Goal: Task Accomplishment & Management: Manage account settings

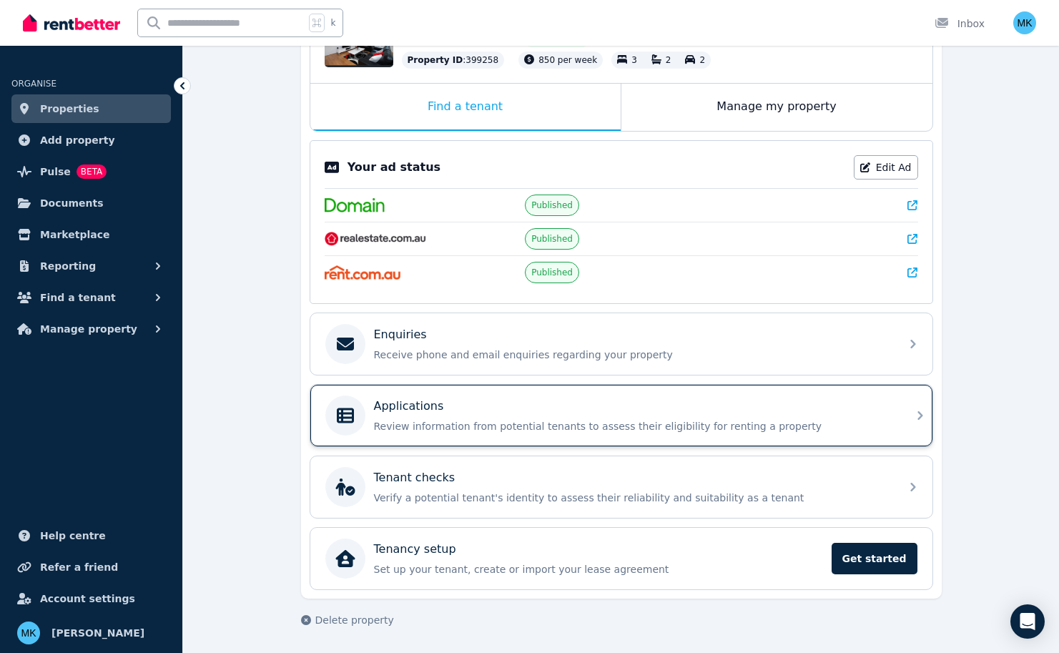
scroll to position [199, 0]
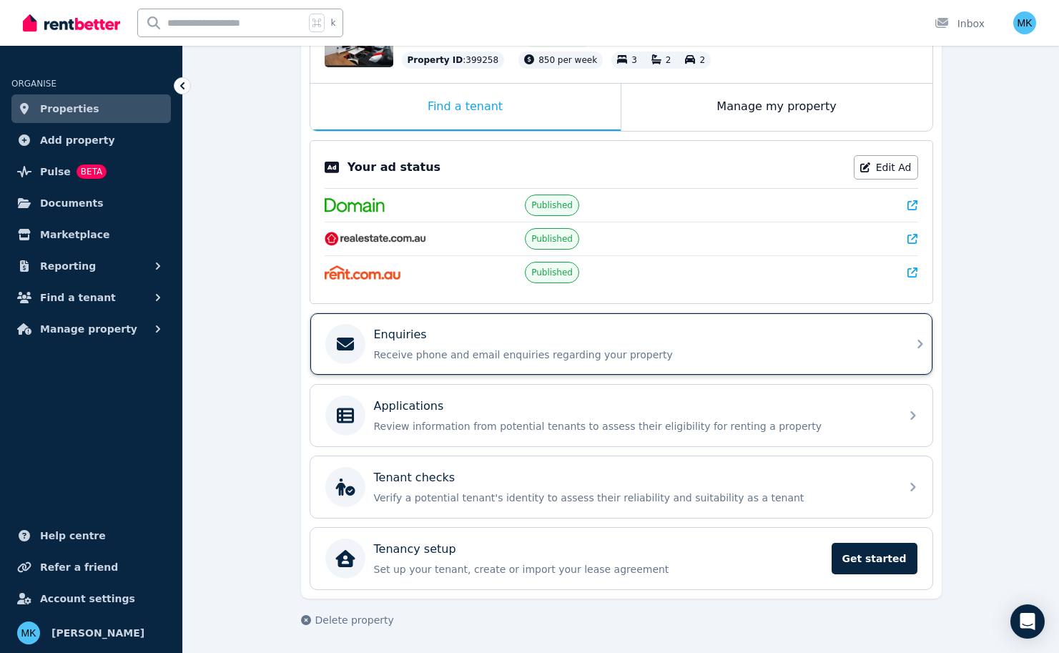
click at [460, 373] on div "Enquiries Receive phone and email enquiries regarding your property" at bounding box center [621, 343] width 622 height 61
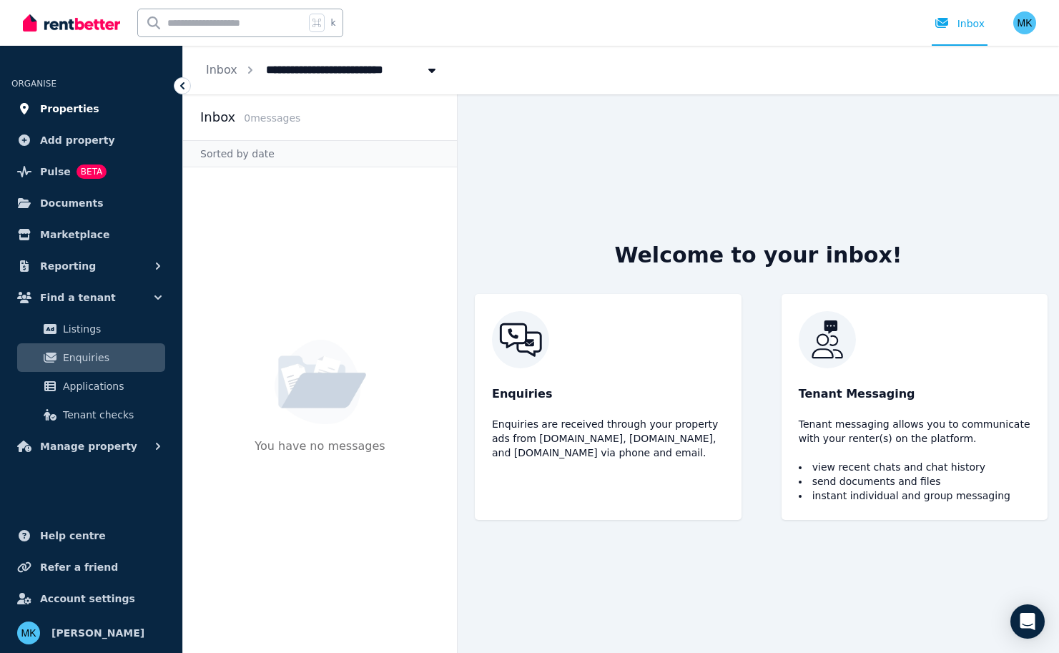
click at [116, 106] on link "Properties" at bounding box center [90, 108] width 159 height 29
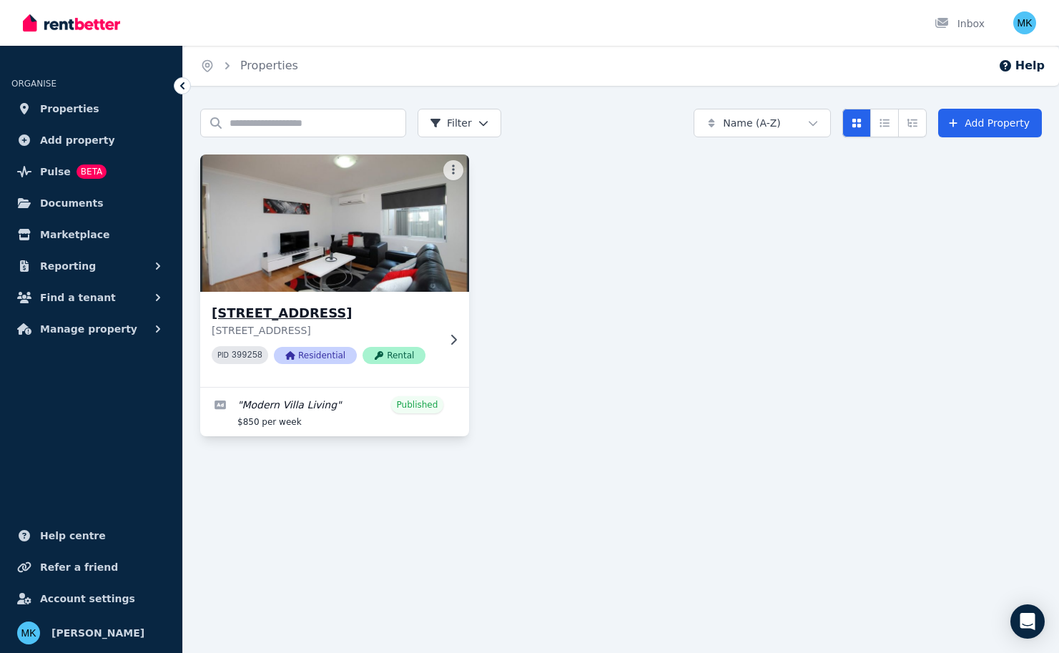
click at [435, 337] on div "[STREET_ADDRESS] PID 399258 Residential Rental" at bounding box center [325, 339] width 226 height 72
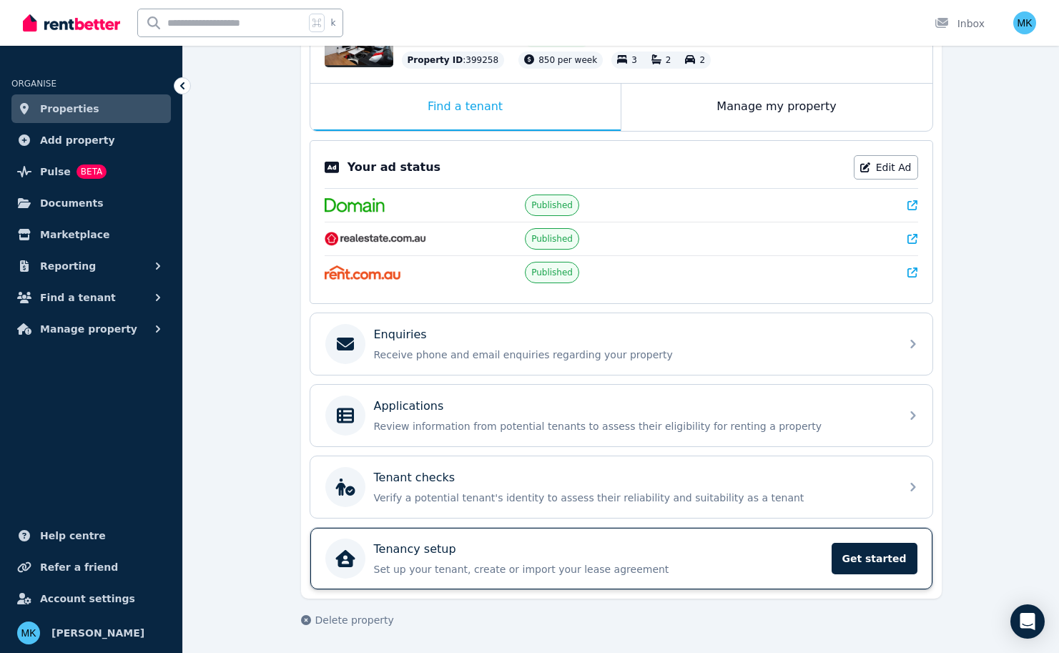
scroll to position [199, 0]
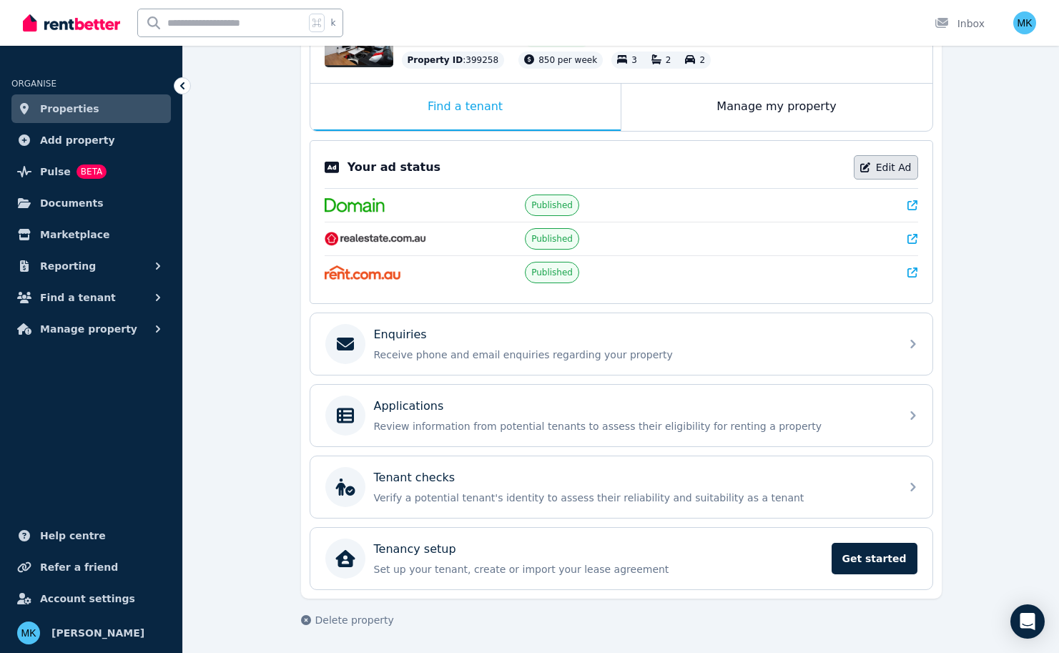
click at [904, 155] on link "Edit Ad" at bounding box center [885, 167] width 64 height 24
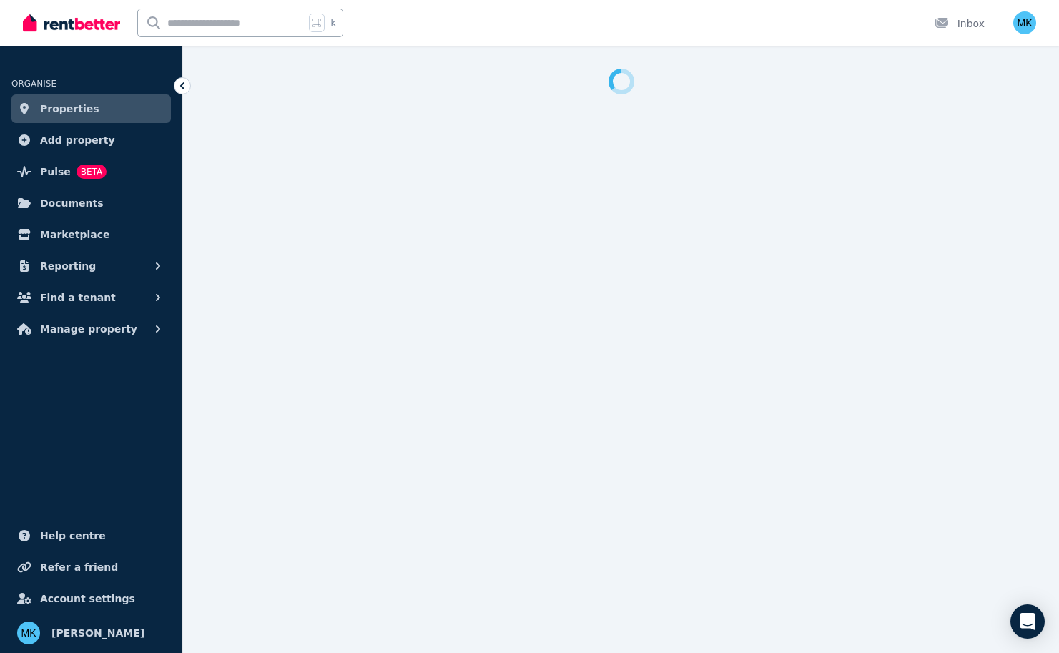
select select "**********"
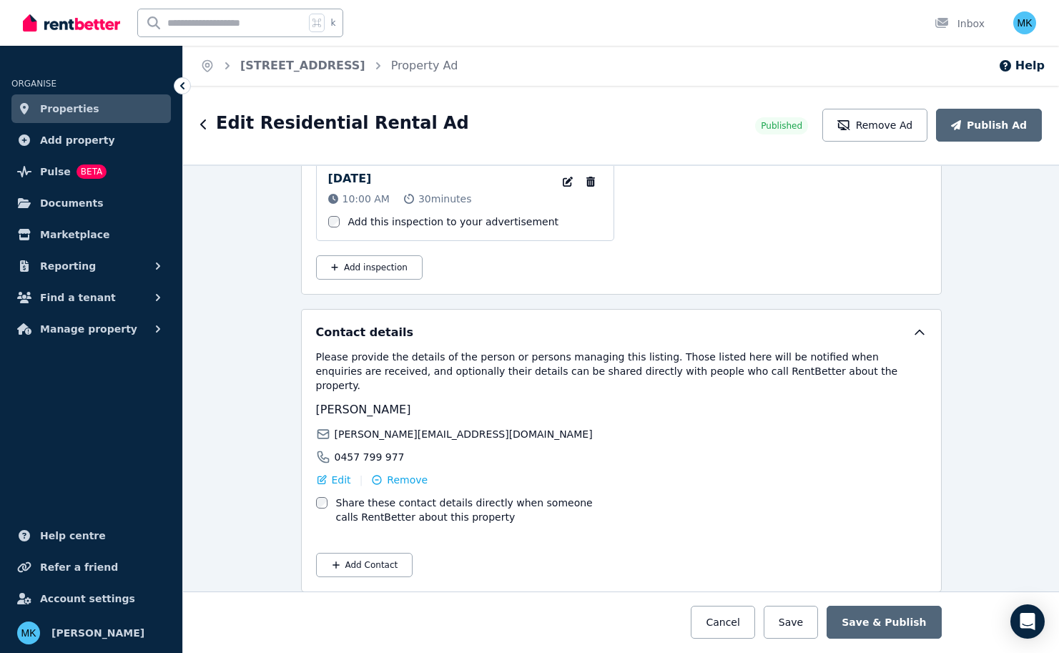
click at [371, 495] on label "Share these contact details directly when someone calls RentBetter about this p…" at bounding box center [476, 509] width 281 height 29
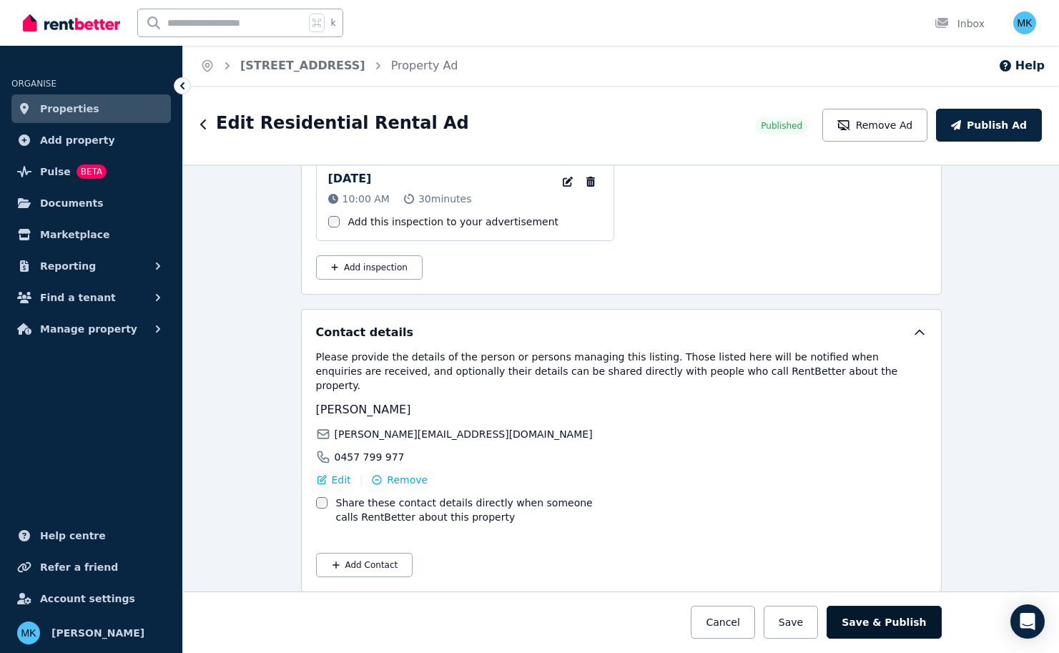
click at [888, 623] on button "Save & Publish" at bounding box center [883, 621] width 114 height 33
